Goal: Transaction & Acquisition: Download file/media

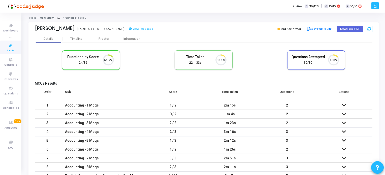
scroll to position [10, 13]
click at [348, 28] on button "Download PDF" at bounding box center [350, 29] width 27 height 7
